Goal: Consume media (video, audio): Consume media (video, audio)

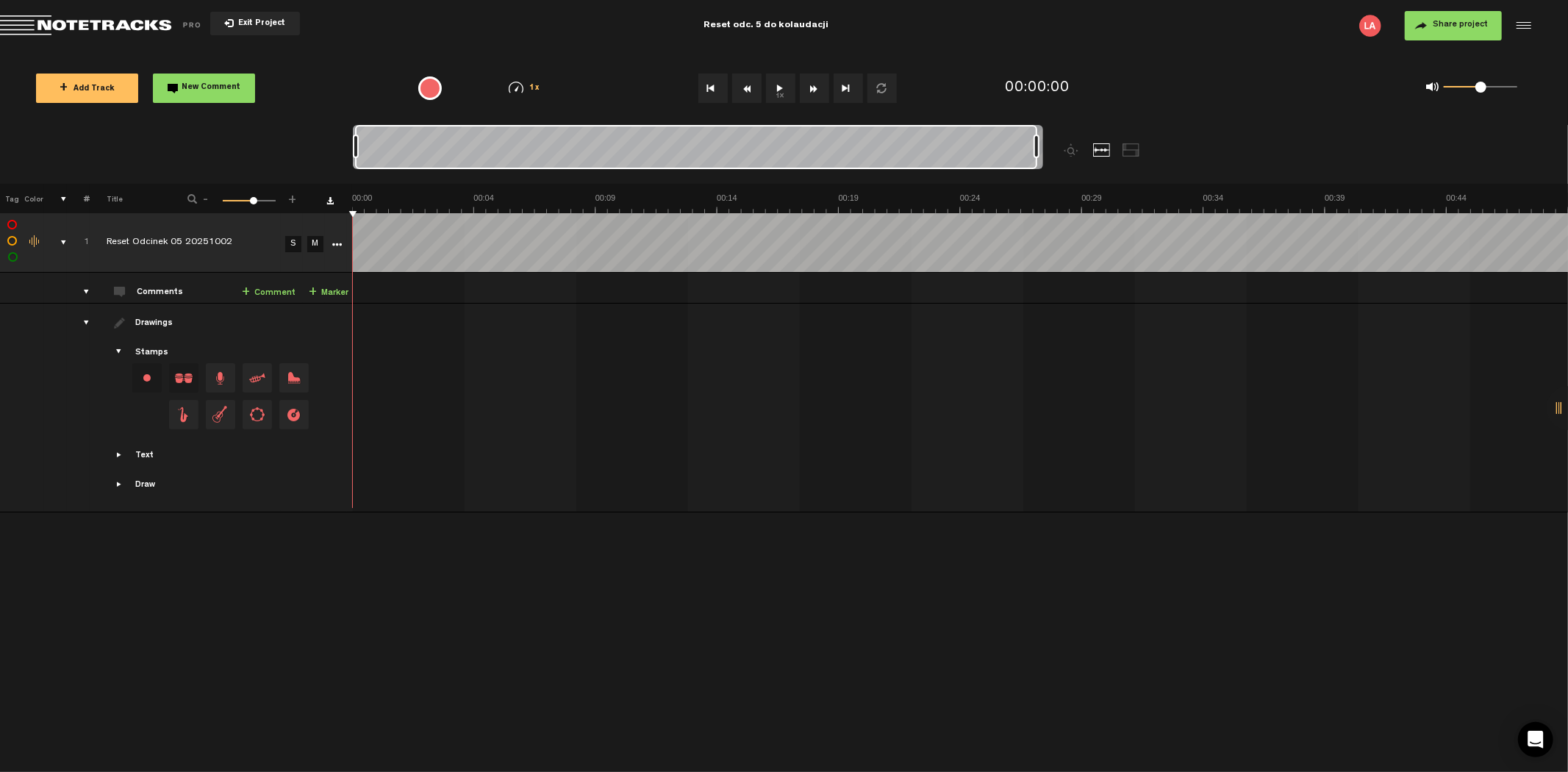
drag, startPoint x: 365, startPoint y: 143, endPoint x: 1136, endPoint y: 143, distance: 771.0
click at [1136, 143] on div at bounding box center [784, 155] width 862 height 59
click at [786, 84] on button "1x" at bounding box center [781, 88] width 29 height 29
drag, startPoint x: 1475, startPoint y: 87, endPoint x: 1460, endPoint y: 86, distance: 15.0
click at [1460, 86] on span at bounding box center [1458, 86] width 11 height 11
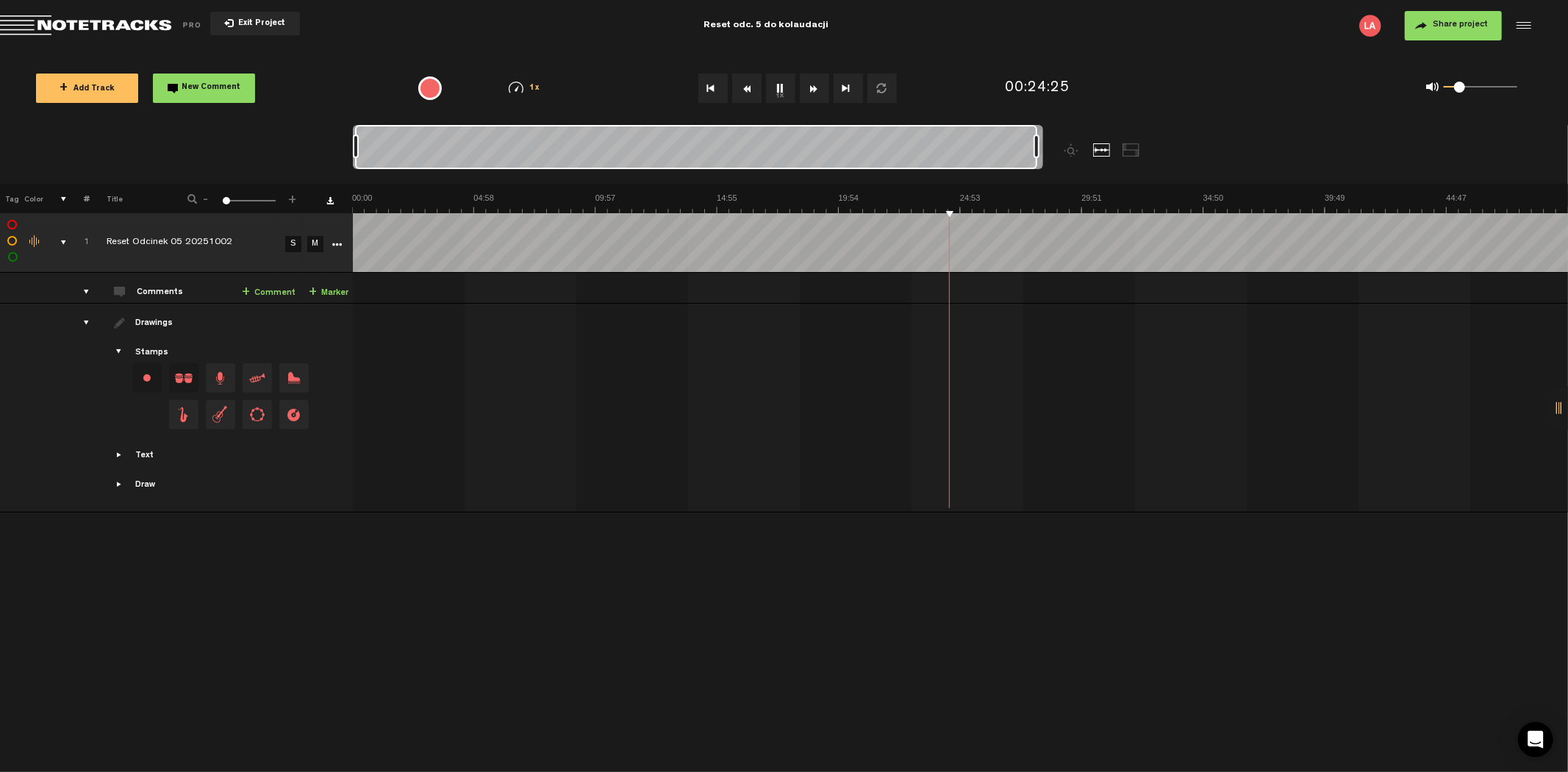
click at [783, 79] on button "1x" at bounding box center [781, 88] width 29 height 29
click at [769, 87] on button "1x" at bounding box center [781, 88] width 29 height 29
click at [756, 78] on button "Rewind" at bounding box center [747, 88] width 29 height 29
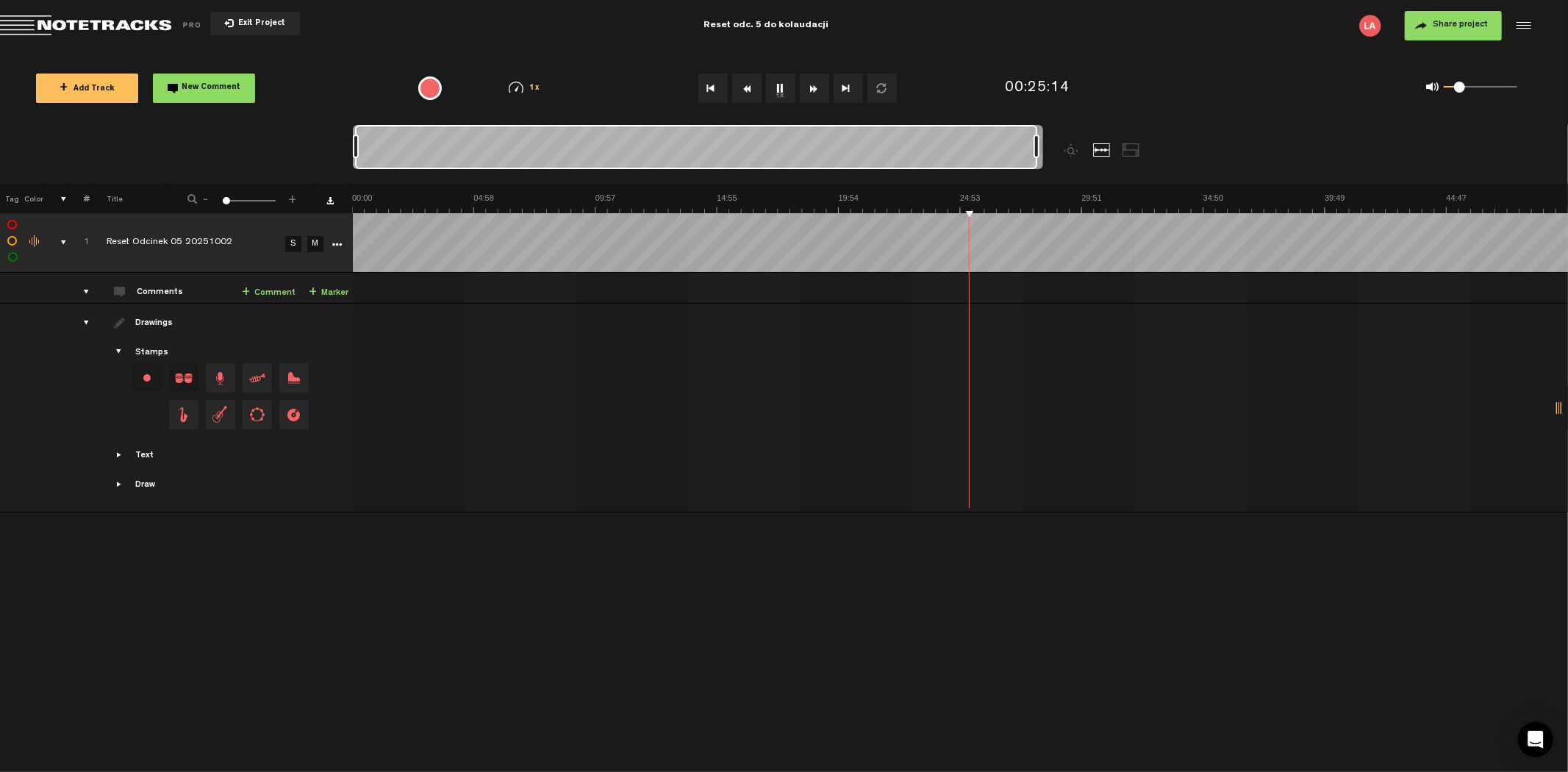
click at [756, 78] on button "Rewind" at bounding box center [747, 88] width 29 height 29
click at [751, 78] on button "Rewind" at bounding box center [747, 88] width 29 height 29
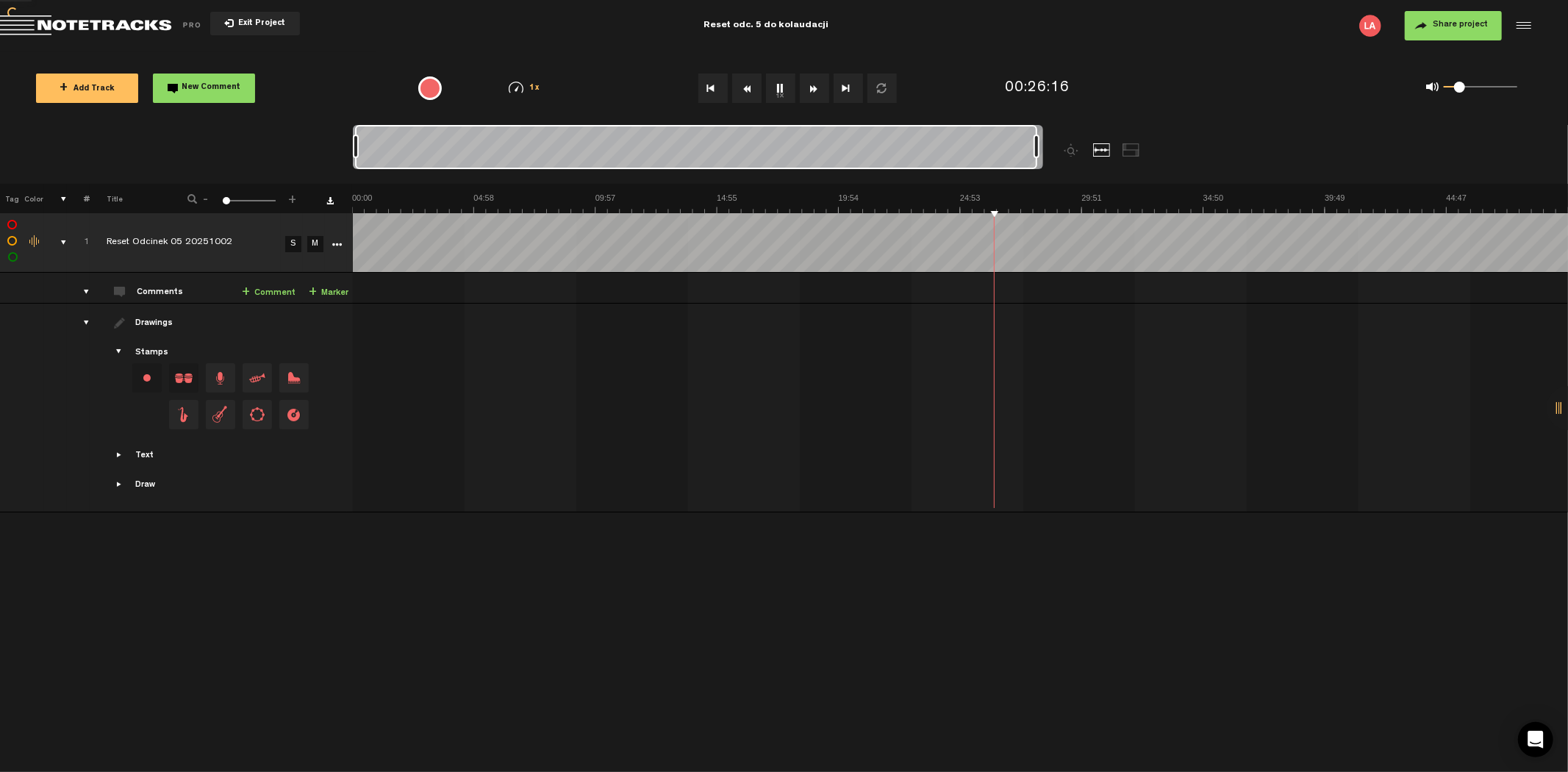
click at [751, 78] on button "Rewind" at bounding box center [747, 88] width 29 height 29
click at [783, 85] on button "1x" at bounding box center [781, 88] width 29 height 29
click at [780, 97] on button "1x" at bounding box center [781, 88] width 29 height 29
drag, startPoint x: 1460, startPoint y: 85, endPoint x: 1468, endPoint y: 87, distance: 8.2
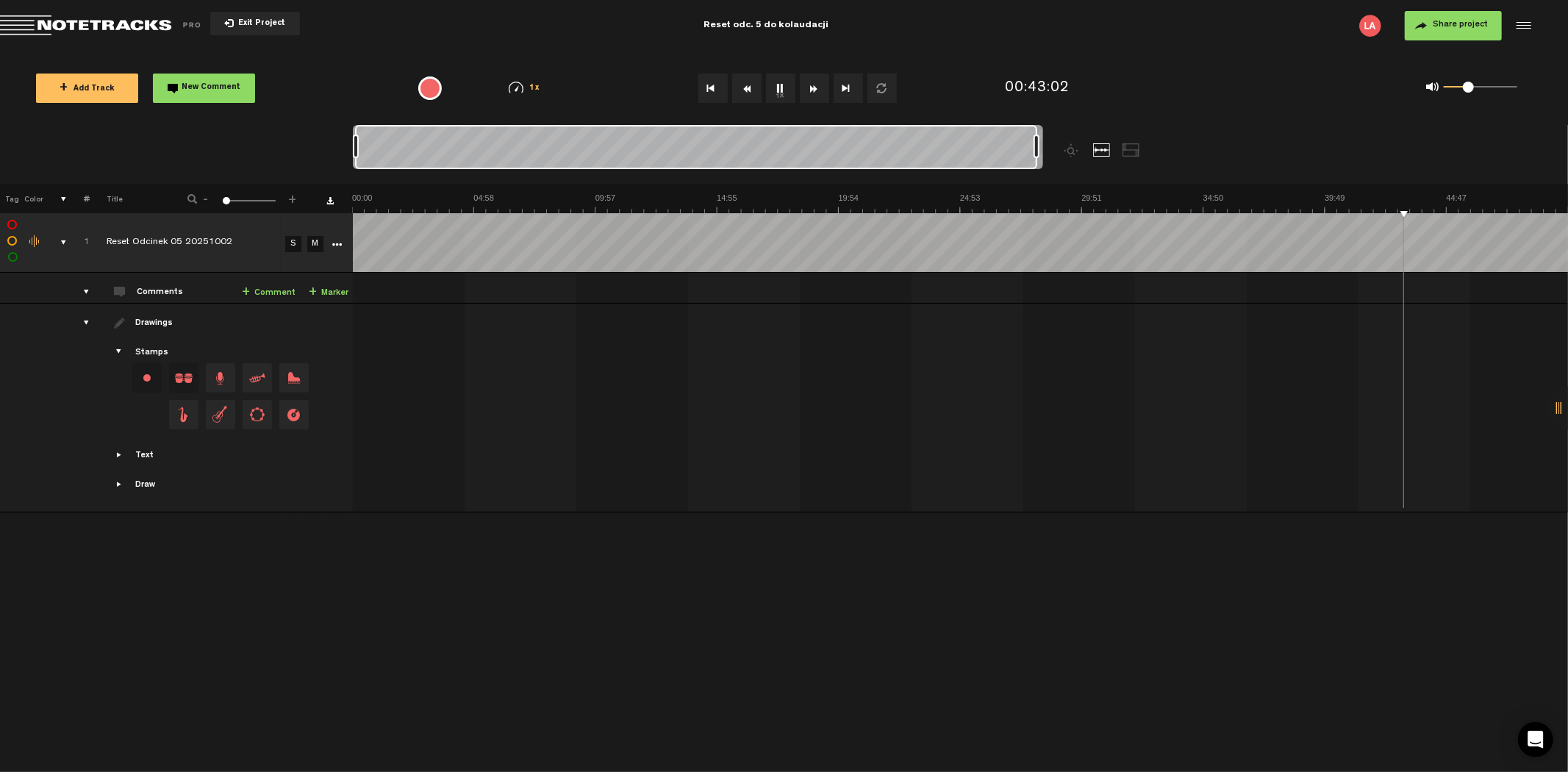
click at [1468, 87] on span at bounding box center [1468, 86] width 11 height 11
click at [244, 20] on span "Exit Project" at bounding box center [260, 24] width 52 height 8
